Goal: Task Accomplishment & Management: Complete application form

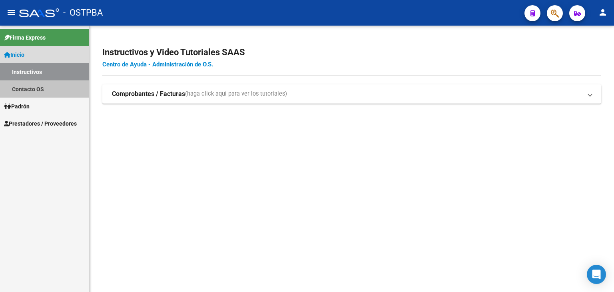
click at [40, 87] on link "Contacto OS" at bounding box center [44, 88] width 89 height 17
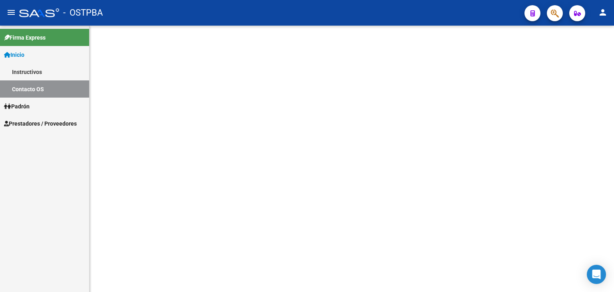
click at [38, 107] on link "Padrón" at bounding box center [44, 105] width 89 height 17
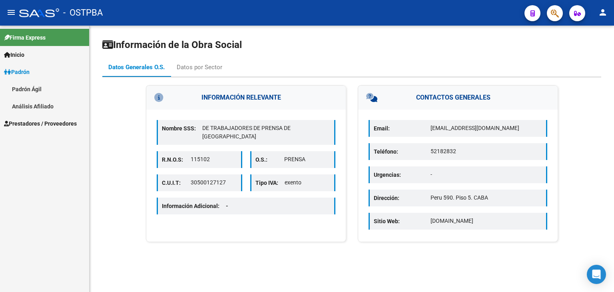
click at [46, 125] on span "Prestadores / Proveedores" at bounding box center [40, 123] width 73 height 9
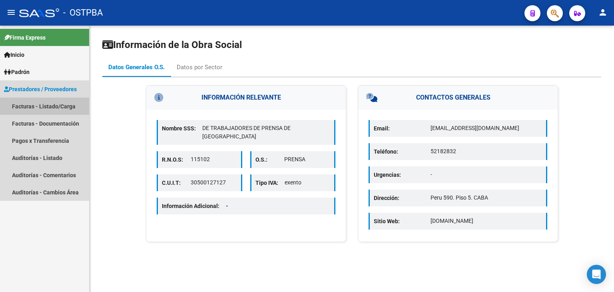
drag, startPoint x: 57, startPoint y: 105, endPoint x: 116, endPoint y: 119, distance: 60.7
click at [57, 105] on link "Facturas - Listado/Carga" at bounding box center [44, 105] width 89 height 17
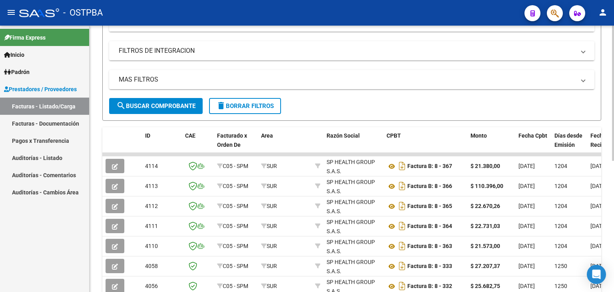
scroll to position [138, 0]
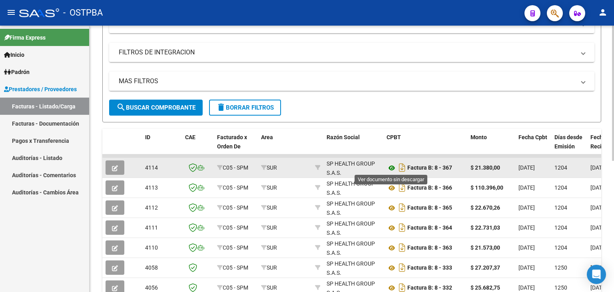
click at [392, 168] on icon at bounding box center [391, 168] width 10 height 10
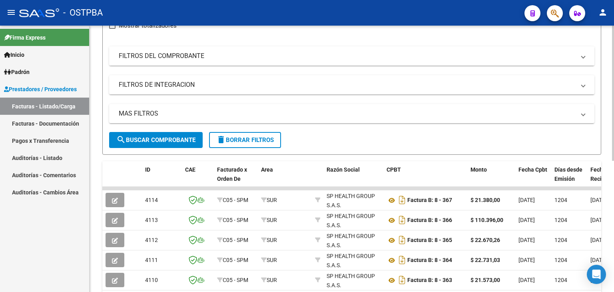
scroll to position [160, 0]
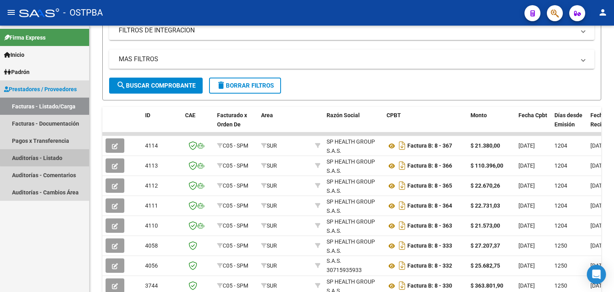
click at [68, 153] on link "Auditorías - Listado" at bounding box center [44, 157] width 89 height 17
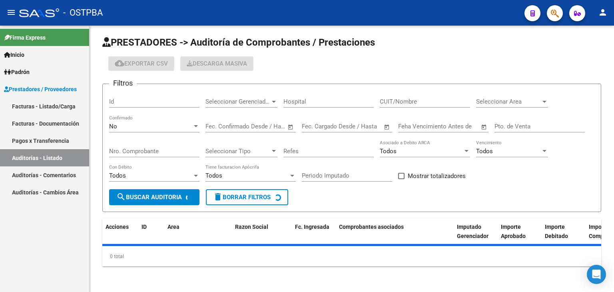
scroll to position [2, 0]
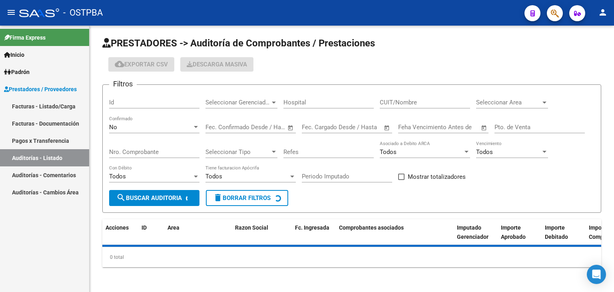
click at [72, 194] on link "Auditorías - Cambios Área" at bounding box center [44, 191] width 89 height 17
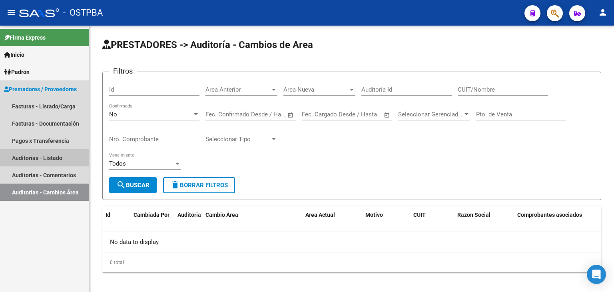
click at [59, 159] on link "Auditorías - Listado" at bounding box center [44, 157] width 89 height 17
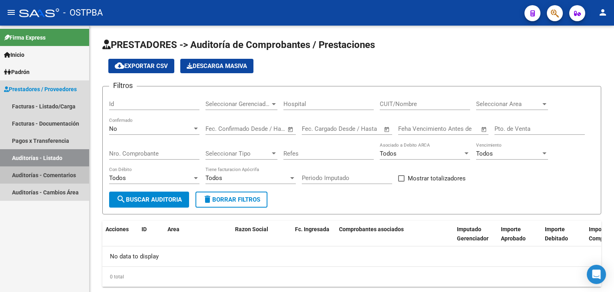
click at [46, 177] on link "Auditorías - Comentarios" at bounding box center [44, 174] width 89 height 17
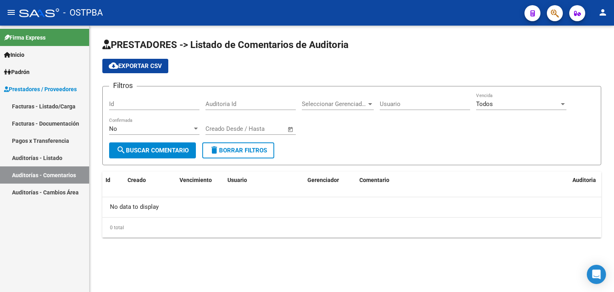
click at [48, 129] on link "Facturas - Documentación" at bounding box center [44, 123] width 89 height 17
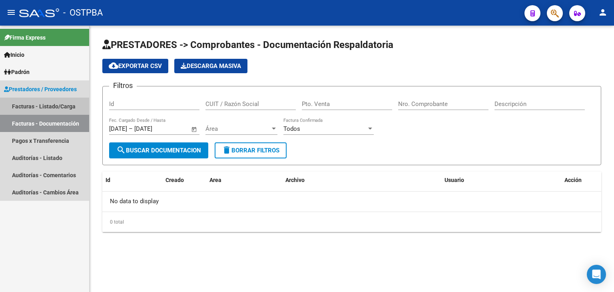
click at [49, 111] on link "Facturas - Listado/Carga" at bounding box center [44, 105] width 89 height 17
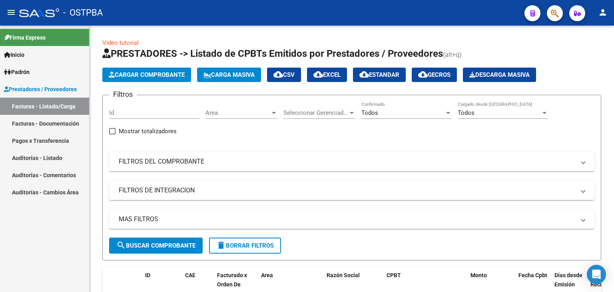
click at [606, 11] on mat-icon "person" at bounding box center [603, 13] width 10 height 10
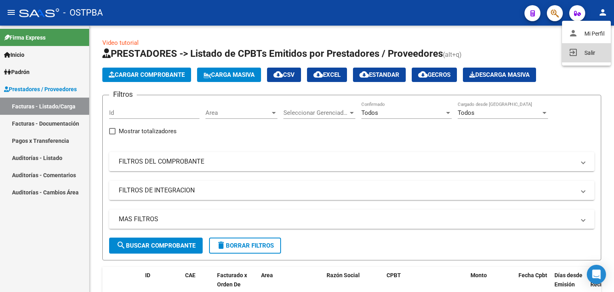
click at [579, 58] on button "exit_to_app Salir" at bounding box center [586, 52] width 49 height 19
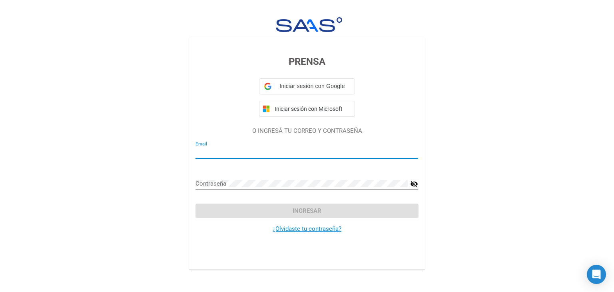
type input "discapacidad@saludplena.com.ar"
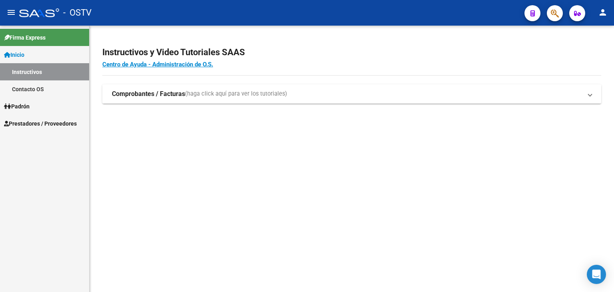
click at [178, 95] on strong "Comprobantes / Facturas" at bounding box center [148, 93] width 73 height 9
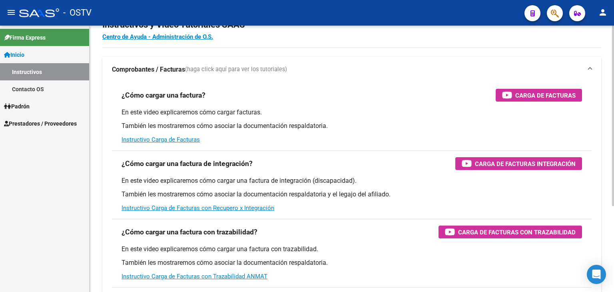
scroll to position [40, 0]
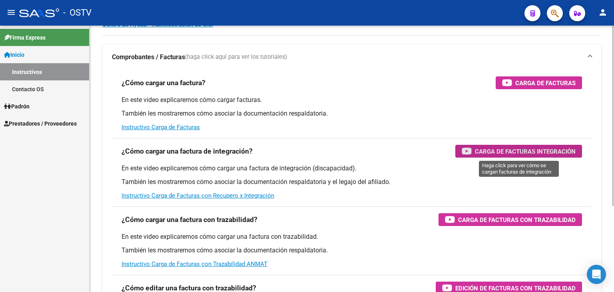
click at [529, 154] on span "Carga de Facturas Integración" at bounding box center [525, 151] width 101 height 10
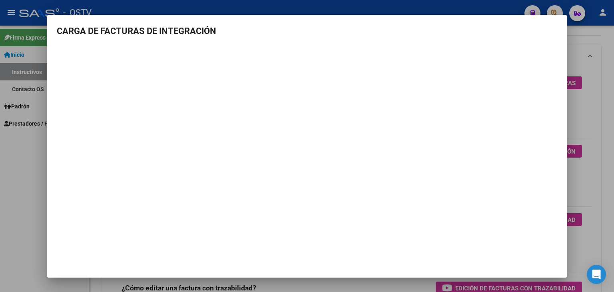
click at [590, 131] on div at bounding box center [307, 146] width 614 height 292
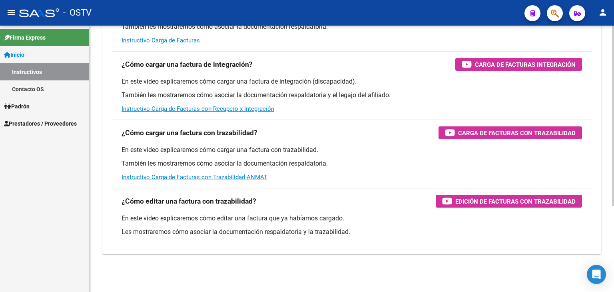
scroll to position [7, 0]
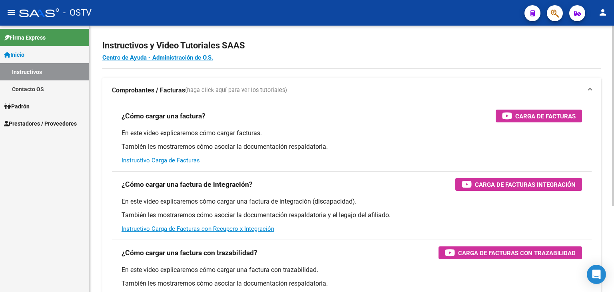
drag, startPoint x: 490, startPoint y: 187, endPoint x: 529, endPoint y: 183, distance: 39.4
click at [529, 183] on span "Carga de Facturas Integración" at bounding box center [525, 184] width 101 height 10
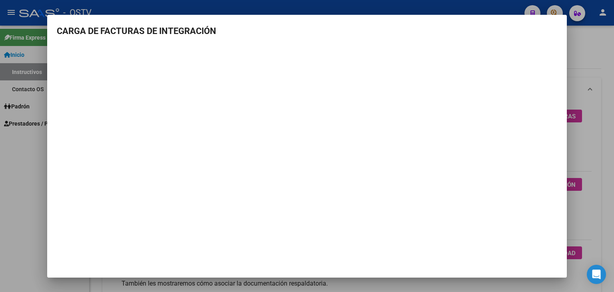
click at [416, 257] on mat-dialog-container "CARGA DE FACTURAS DE INTEGRACIÓN" at bounding box center [306, 146] width 519 height 262
click at [577, 72] on div at bounding box center [307, 146] width 614 height 292
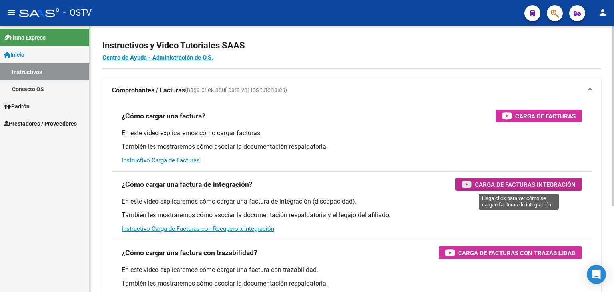
click at [503, 183] on span "Carga de Facturas Integración" at bounding box center [525, 184] width 101 height 10
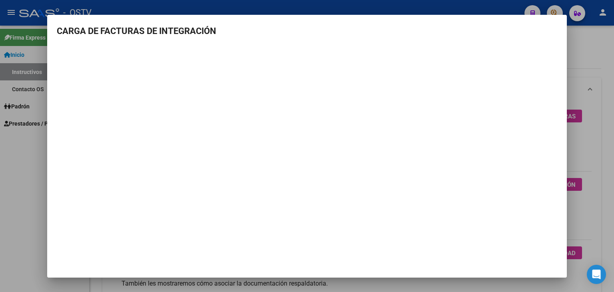
click at [16, 155] on div at bounding box center [307, 146] width 614 height 292
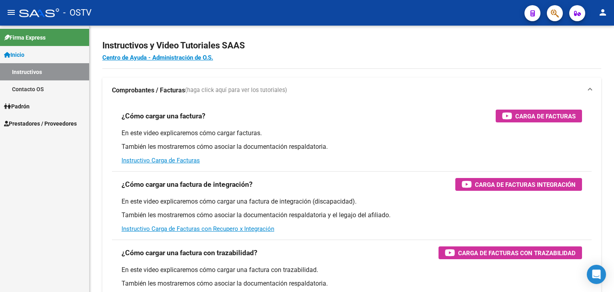
click at [57, 126] on span "Prestadores / Proveedores" at bounding box center [40, 123] width 73 height 9
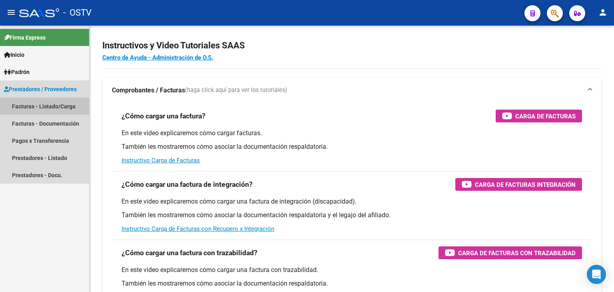
click at [63, 104] on link "Facturas - Listado/Carga" at bounding box center [44, 105] width 89 height 17
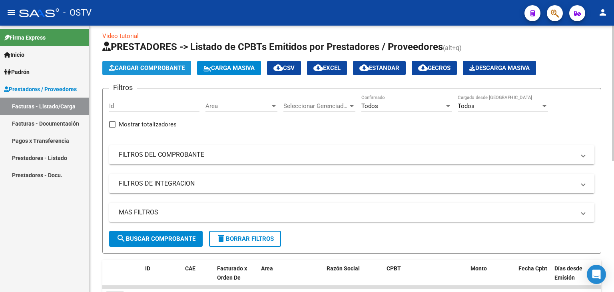
click at [174, 68] on span "Cargar Comprobante" at bounding box center [147, 67] width 76 height 7
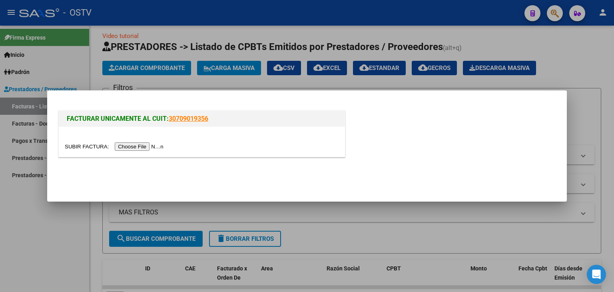
click at [151, 146] on input "file" at bounding box center [115, 146] width 101 height 8
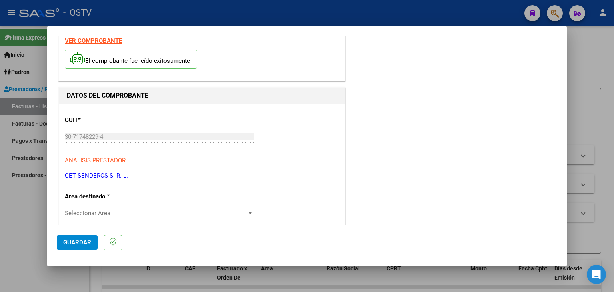
scroll to position [80, 0]
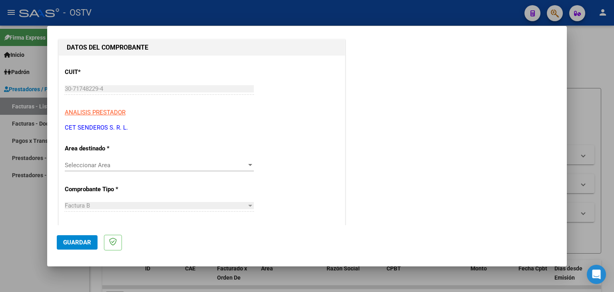
click at [187, 166] on span "Seleccionar Area" at bounding box center [156, 164] width 182 height 7
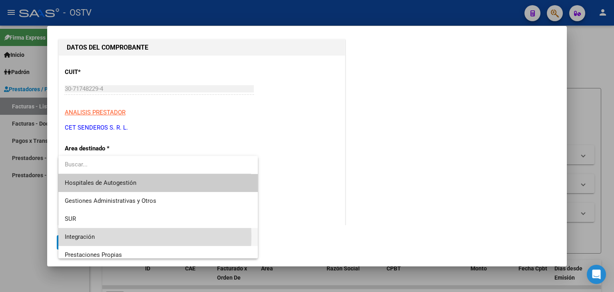
click at [99, 236] on span "Integración" at bounding box center [158, 237] width 187 height 18
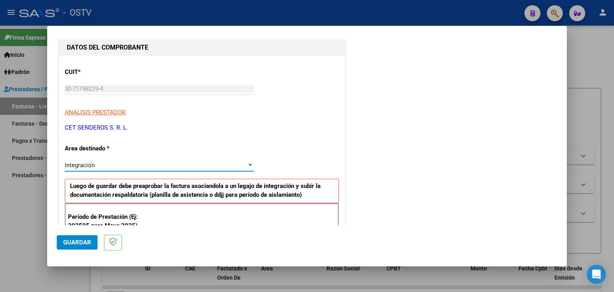
scroll to position [120, 0]
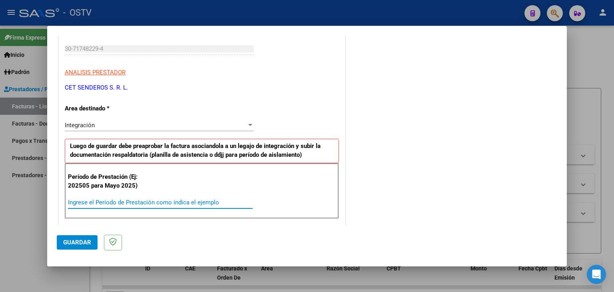
click at [149, 199] on input "Ingrese el Período de Prestación como indica el ejemplo" at bounding box center [160, 202] width 185 height 7
type input "-1"
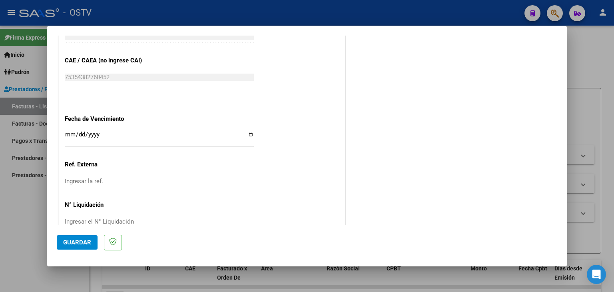
scroll to position [513, 0]
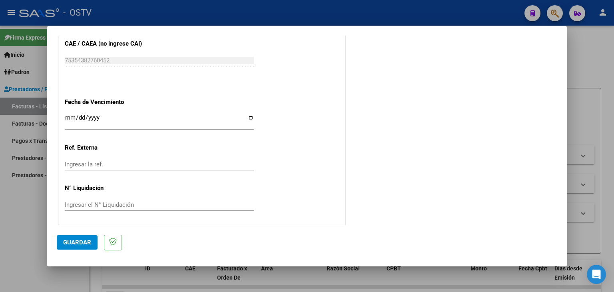
type input "202508"
click at [67, 117] on input "Ingresar la fecha" at bounding box center [159, 120] width 189 height 13
type input "[DATE]"
click at [83, 239] on span "Guardar" at bounding box center [77, 242] width 28 height 7
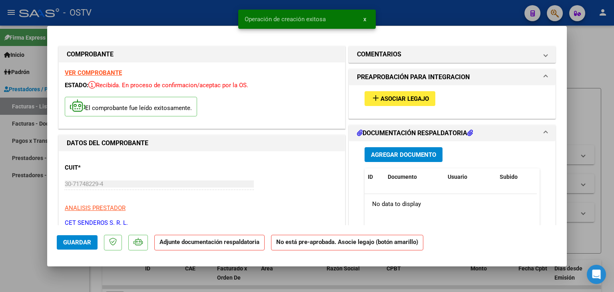
click at [398, 100] on span "Asociar Legajo" at bounding box center [404, 98] width 48 height 7
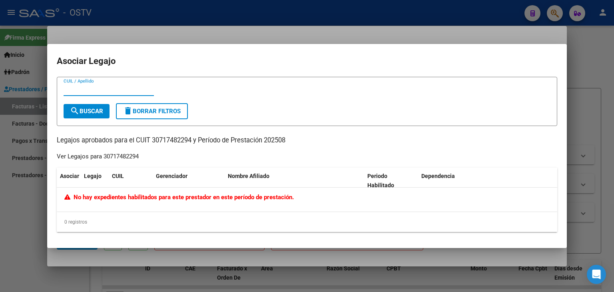
click at [571, 61] on div at bounding box center [307, 146] width 614 height 292
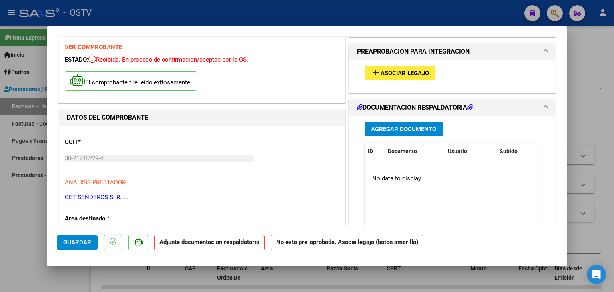
scroll to position [40, 0]
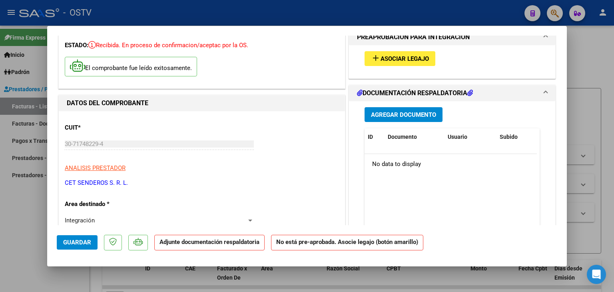
click at [423, 116] on span "Agregar Documento" at bounding box center [403, 114] width 65 height 7
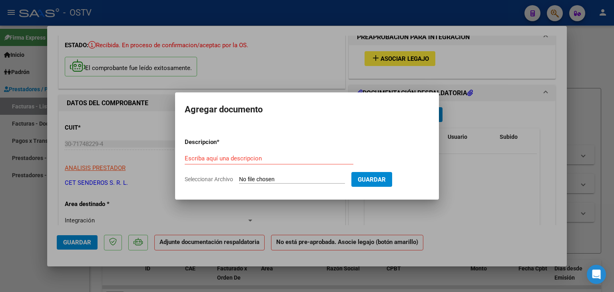
click at [254, 181] on input "Seleccionar Archivo" at bounding box center [292, 180] width 106 height 8
type input "C:\fakepath\VIALES- [PERSON_NAME]- PA -MODULO INTEGRAL INTENSIVO- [DATE]- SENDE…"
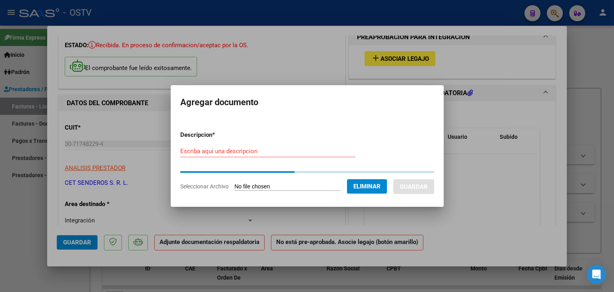
click at [222, 153] on input "Escriba aquí una descripcion" at bounding box center [267, 150] width 175 height 7
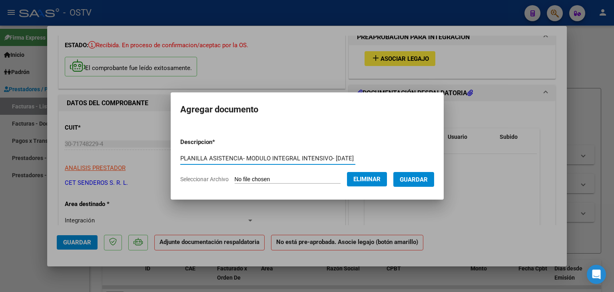
scroll to position [0, 1]
type input "PLANILLA ASISTENCIA- MODULO INTEGRAL INTENSIVO- [DATE]"
click at [428, 179] on span "Guardar" at bounding box center [414, 179] width 28 height 7
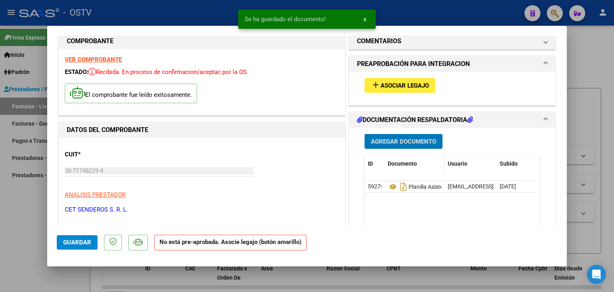
scroll to position [0, 0]
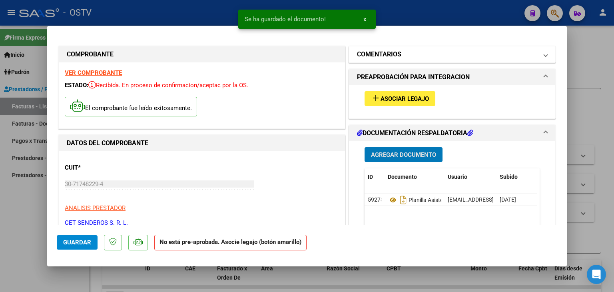
click at [443, 56] on mat-panel-title "COMENTARIOS" at bounding box center [447, 55] width 181 height 10
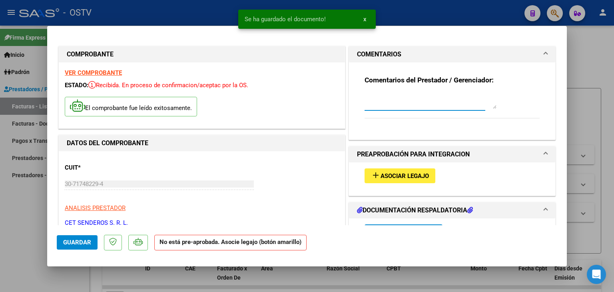
click at [432, 106] on textarea at bounding box center [430, 101] width 132 height 16
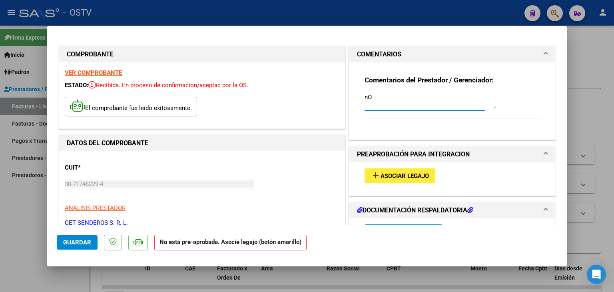
type textarea "n"
click at [389, 100] on textarea at bounding box center [430, 101] width 132 height 16
type textarea "n"
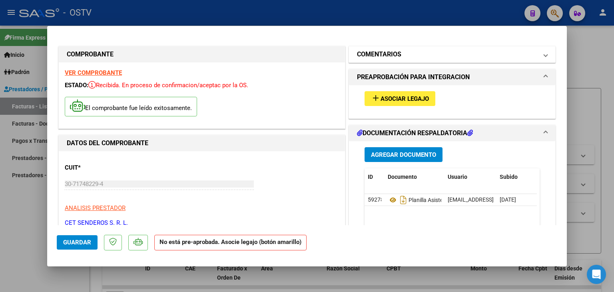
click at [403, 54] on mat-panel-title "COMENTARIOS" at bounding box center [447, 55] width 181 height 10
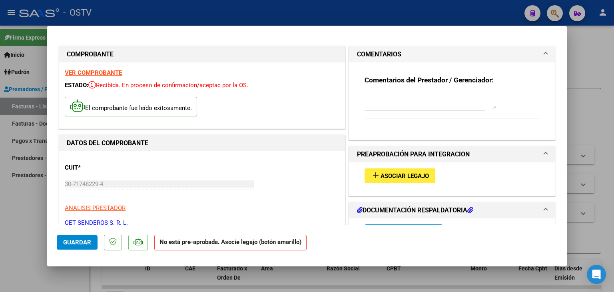
click at [390, 107] on textarea at bounding box center [430, 101] width 132 height 16
type textarea "no se encuentra disponible el legajo en la pre- aprobación"
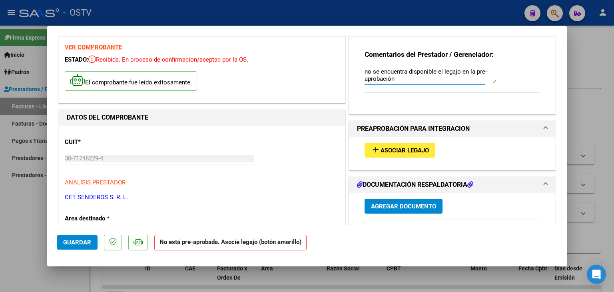
scroll to position [40, 0]
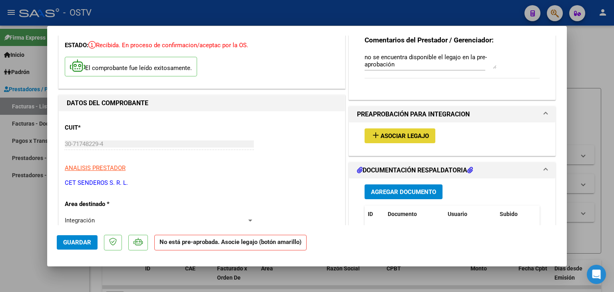
click at [420, 135] on span "Asociar Legajo" at bounding box center [404, 135] width 48 height 7
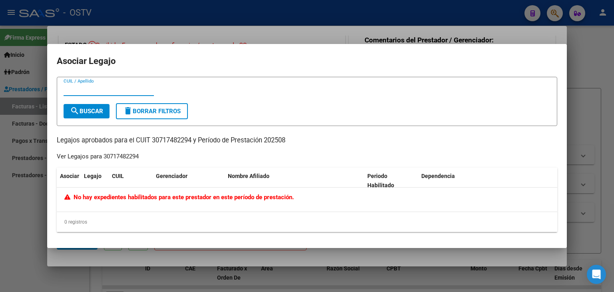
click at [573, 69] on div at bounding box center [307, 146] width 614 height 292
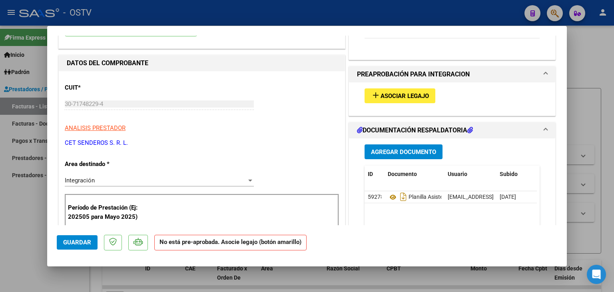
scroll to position [120, 0]
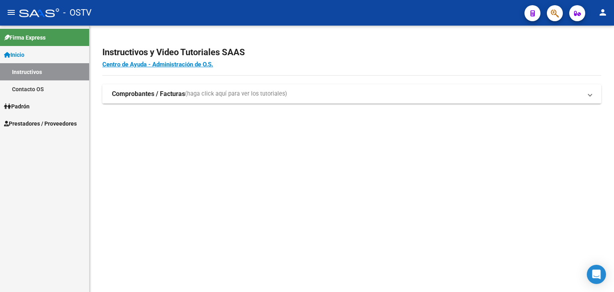
click at [183, 96] on strong "Comprobantes / Facturas" at bounding box center [148, 93] width 73 height 9
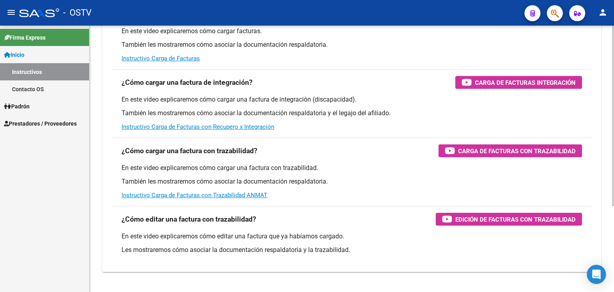
scroll to position [127, 0]
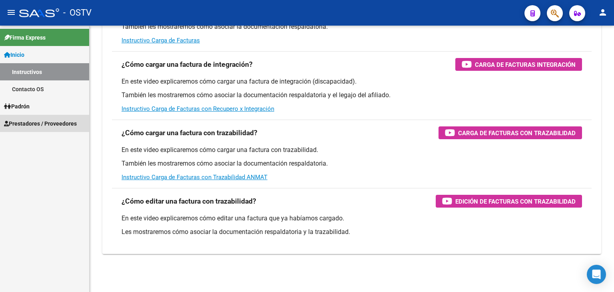
click at [38, 122] on span "Prestadores / Proveedores" at bounding box center [40, 123] width 73 height 9
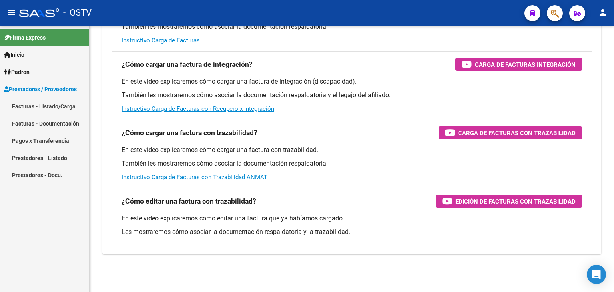
click at [57, 174] on link "Prestadores - Docu." at bounding box center [44, 174] width 89 height 17
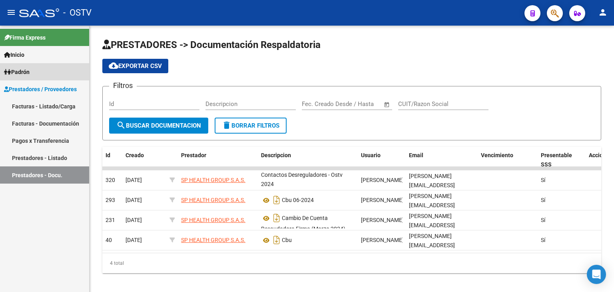
click at [30, 74] on span "Padrón" at bounding box center [17, 72] width 26 height 9
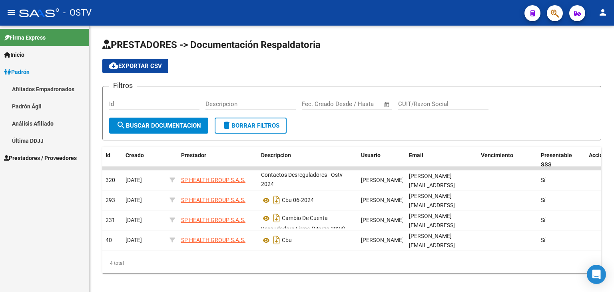
click at [37, 158] on span "Prestadores / Proveedores" at bounding box center [40, 157] width 73 height 9
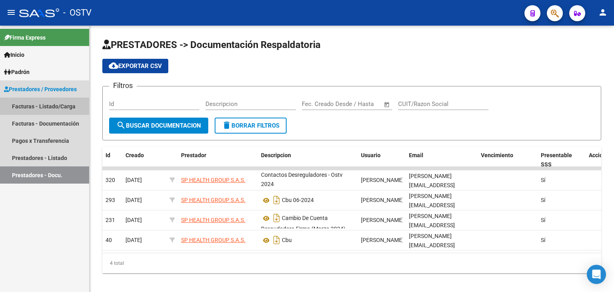
click at [44, 105] on link "Facturas - Listado/Carga" at bounding box center [44, 105] width 89 height 17
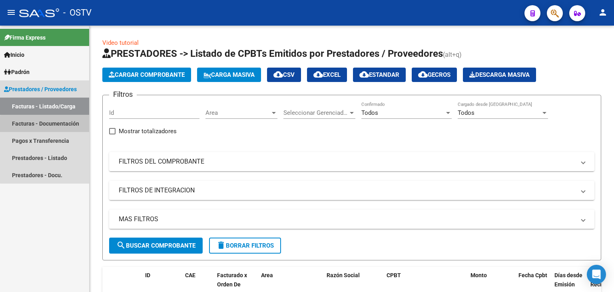
click at [47, 126] on link "Facturas - Documentación" at bounding box center [44, 123] width 89 height 17
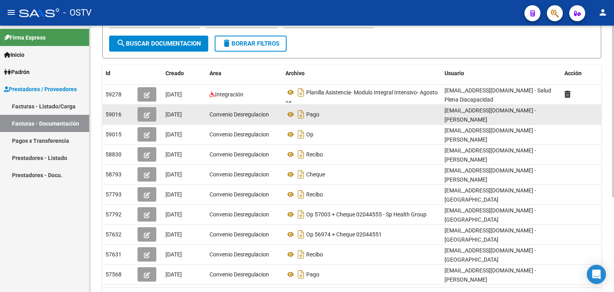
scroll to position [67, 0]
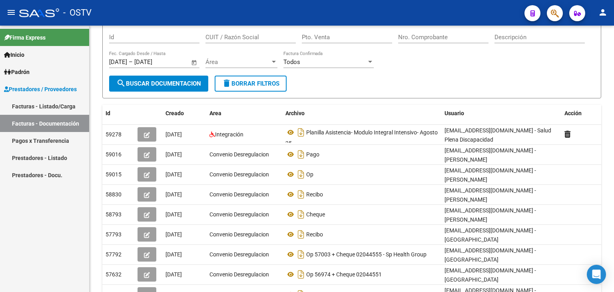
click at [42, 55] on link "Inicio" at bounding box center [44, 54] width 89 height 17
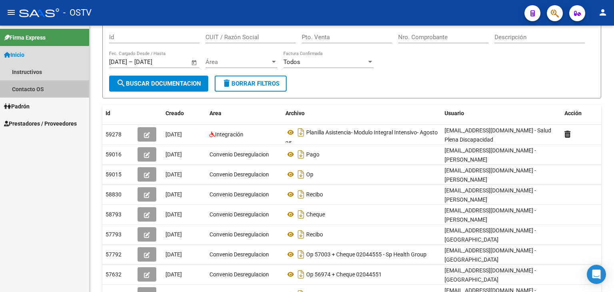
click at [42, 89] on link "Contacto OS" at bounding box center [44, 88] width 89 height 17
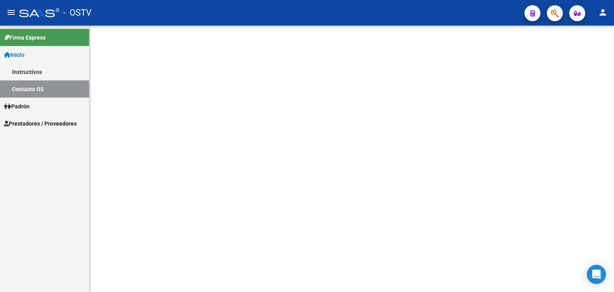
click at [42, 103] on link "Padrón" at bounding box center [44, 105] width 89 height 17
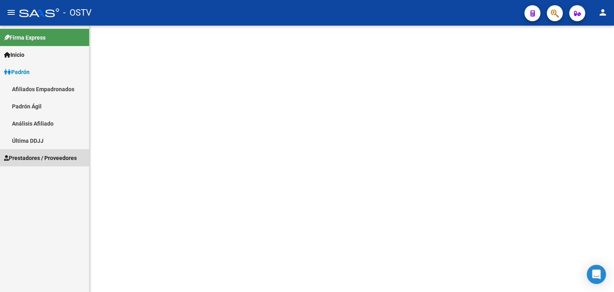
click at [42, 154] on span "Prestadores / Proveedores" at bounding box center [40, 157] width 73 height 9
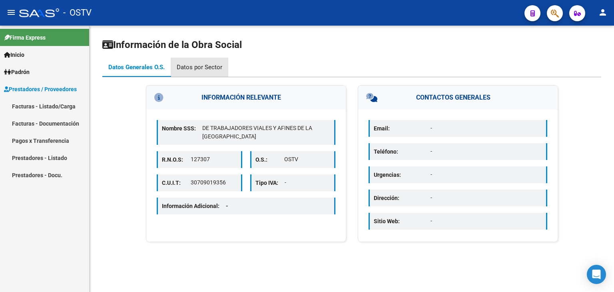
click at [205, 69] on div "Datos por Sector" at bounding box center [200, 67] width 46 height 9
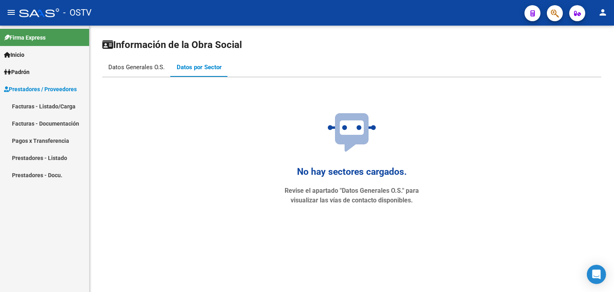
click at [132, 66] on div "Datos Generales O.S." at bounding box center [136, 67] width 56 height 9
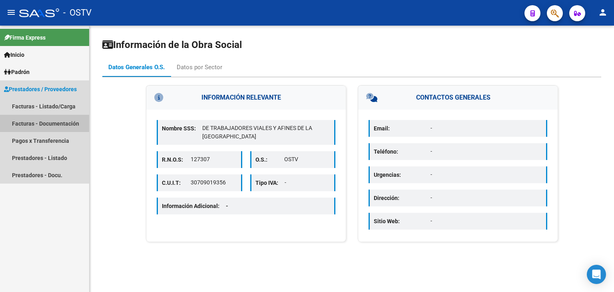
click at [43, 125] on link "Facturas - Documentación" at bounding box center [44, 123] width 89 height 17
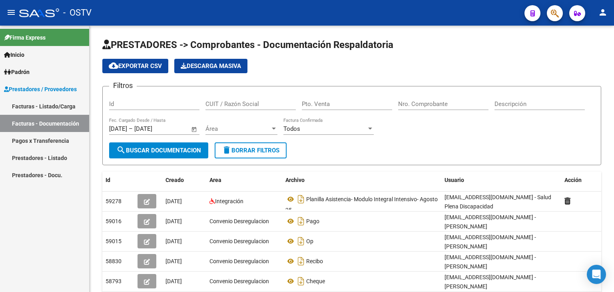
click at [48, 108] on link "Facturas - Listado/Carga" at bounding box center [44, 105] width 89 height 17
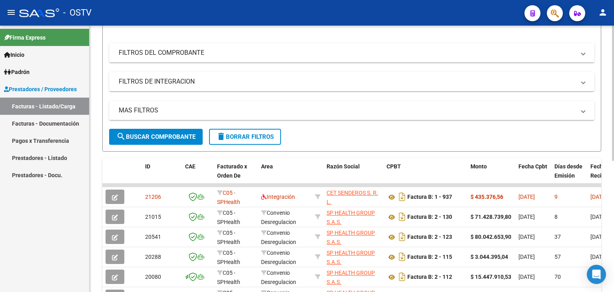
scroll to position [120, 0]
